Goal: Task Accomplishment & Management: Use online tool/utility

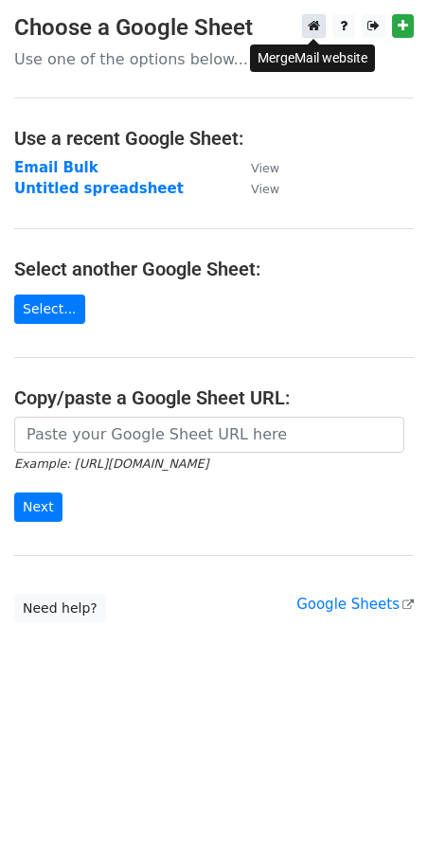
click at [310, 22] on icon at bounding box center [314, 25] width 12 height 13
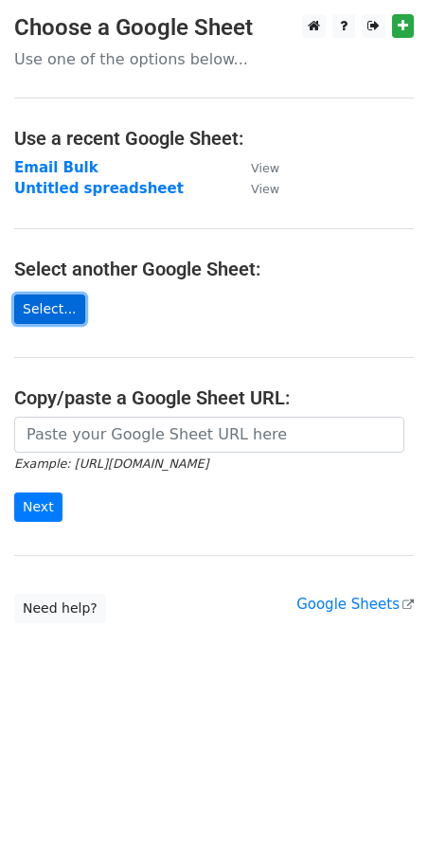
click at [27, 315] on link "Select..." at bounding box center [49, 309] width 71 height 29
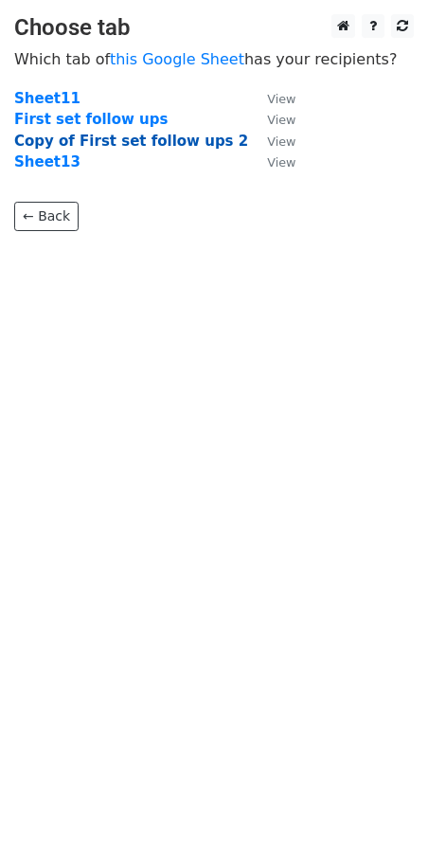
click at [139, 138] on strong "Copy of First set follow ups 2" at bounding box center [131, 141] width 234 height 17
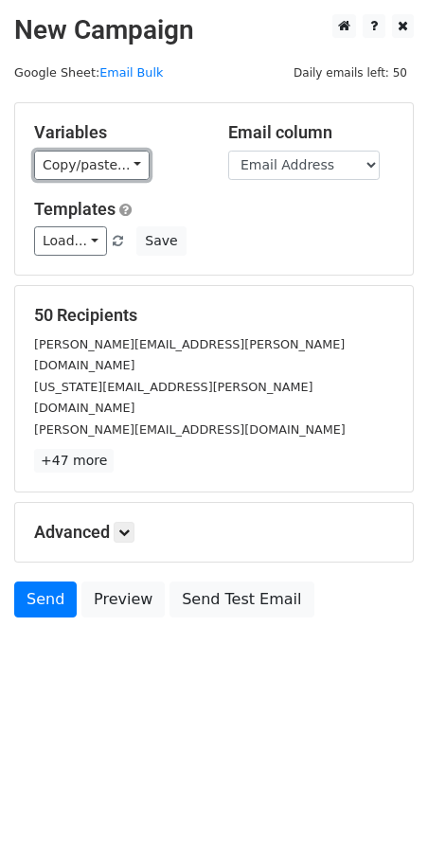
click at [93, 176] on link "Copy/paste..." at bounding box center [92, 165] width 116 height 29
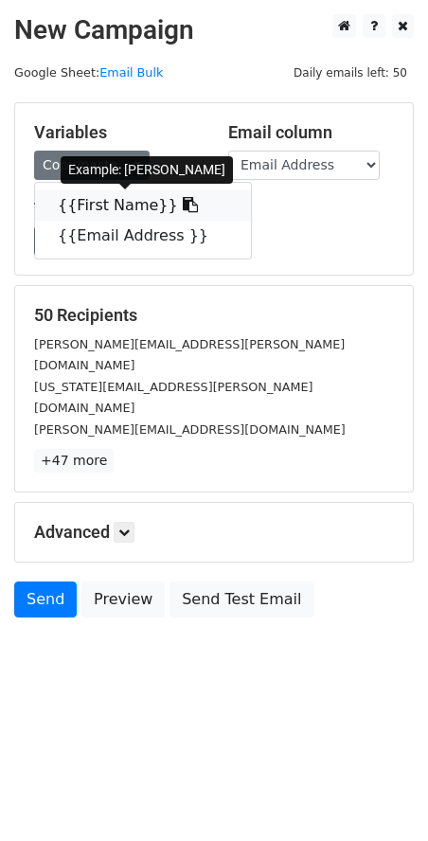
click at [101, 196] on link "{{First Name}}" at bounding box center [143, 205] width 216 height 30
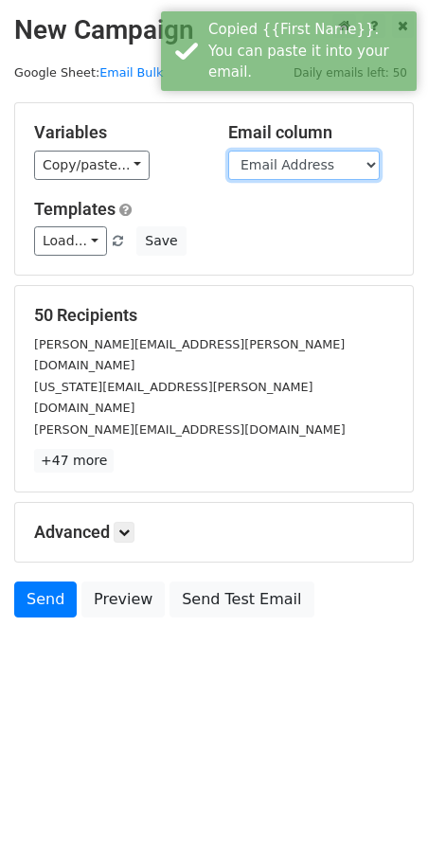
click at [352, 176] on select "First Name Email Address" at bounding box center [304, 165] width 152 height 29
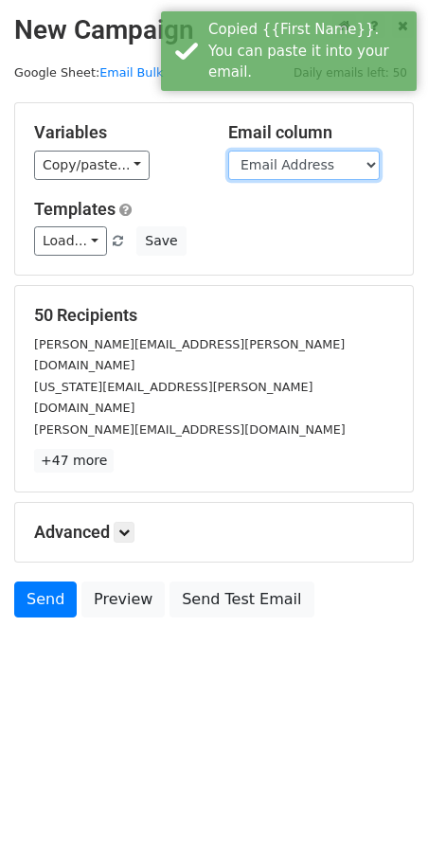
click at [228, 151] on select "First Name Email Address" at bounding box center [304, 165] width 152 height 29
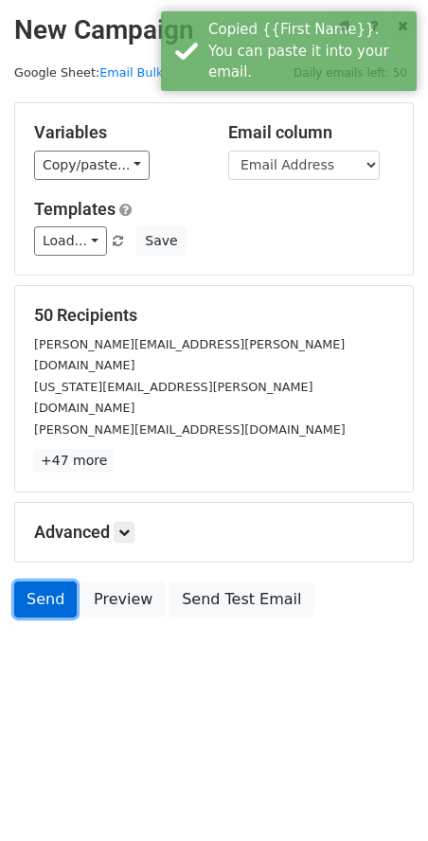
click at [47, 582] on link "Send" at bounding box center [45, 600] width 63 height 36
